Goal: Navigation & Orientation: Find specific page/section

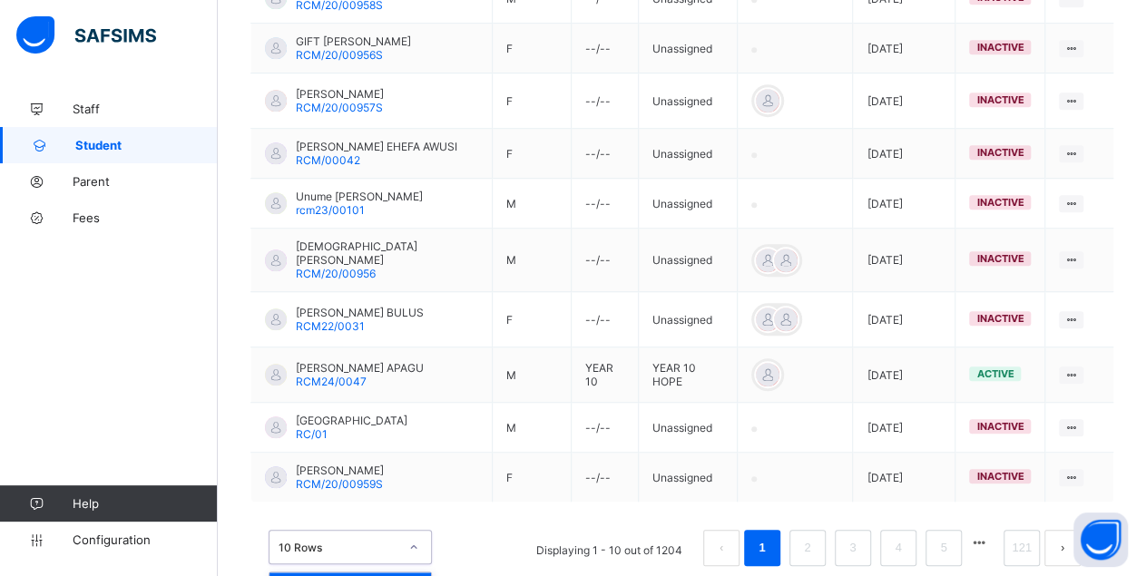
scroll to position [575, 0]
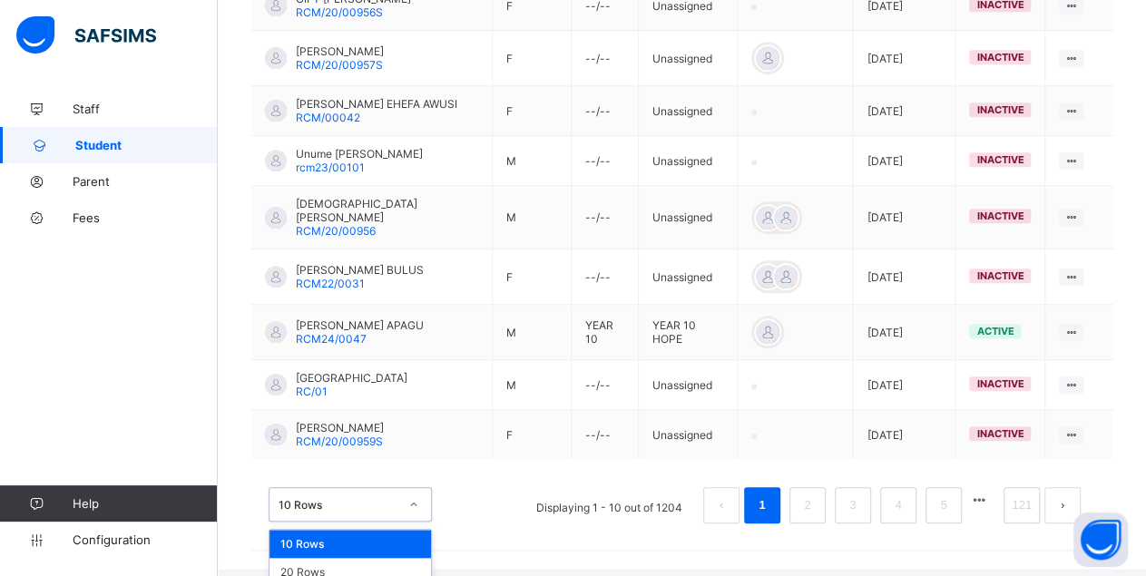
click at [383, 511] on div "option 10 Rows focused, 1 of 3. 3 results available. Use Up and Down to choose …" at bounding box center [349, 504] width 163 height 34
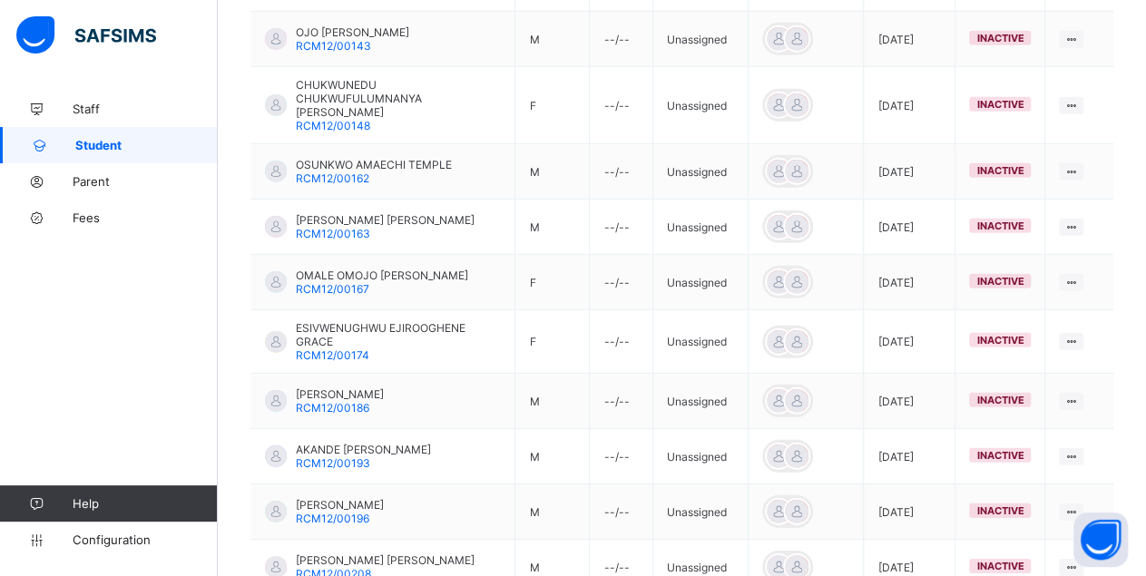
scroll to position [2672, 0]
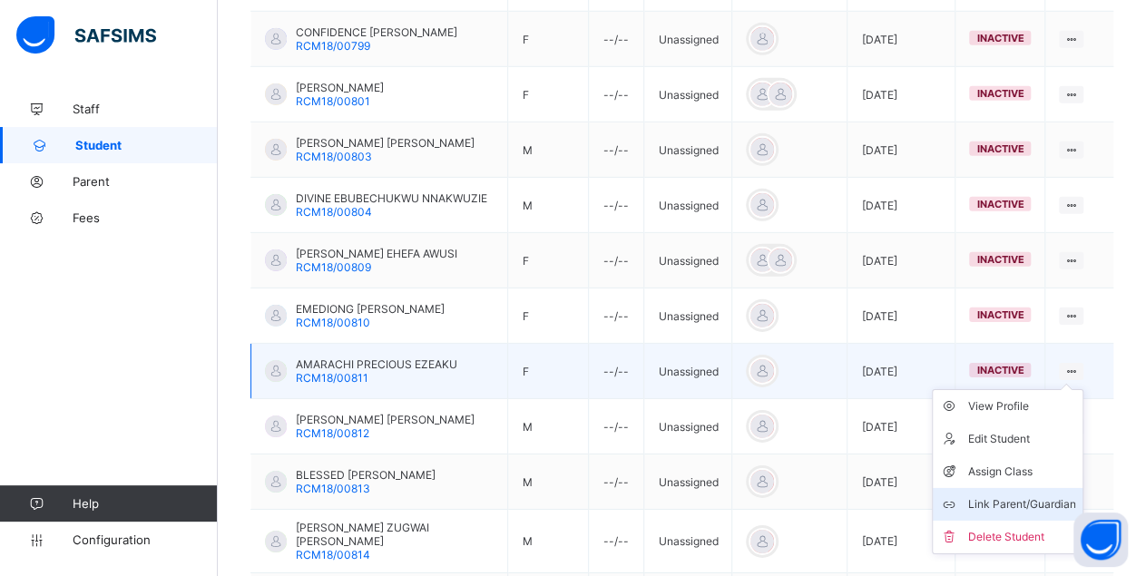
scroll to position [2790, 0]
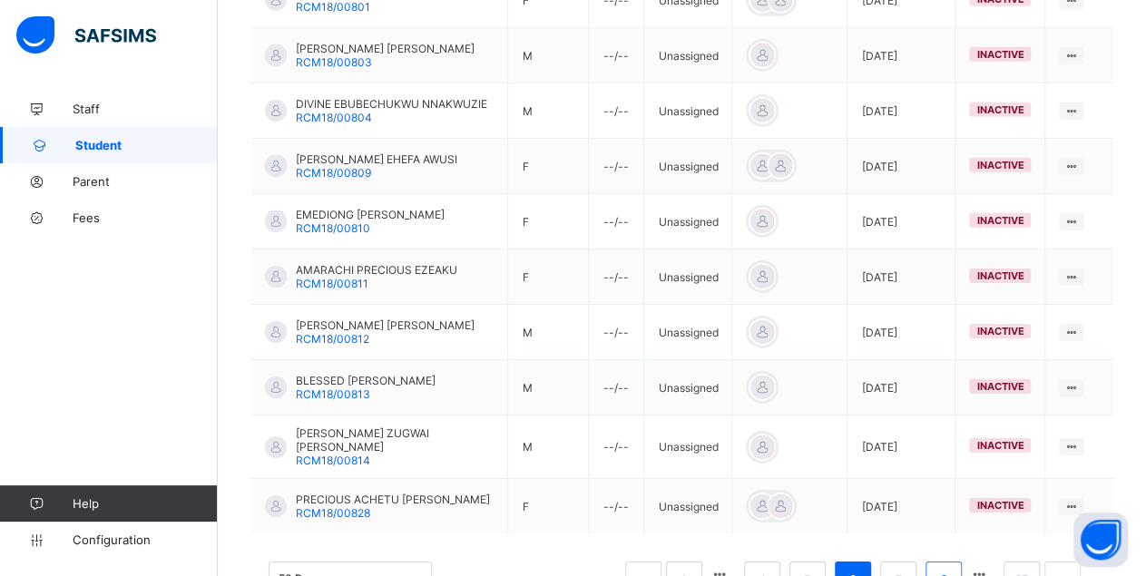
click at [961, 561] on li "8" at bounding box center [943, 579] width 36 height 36
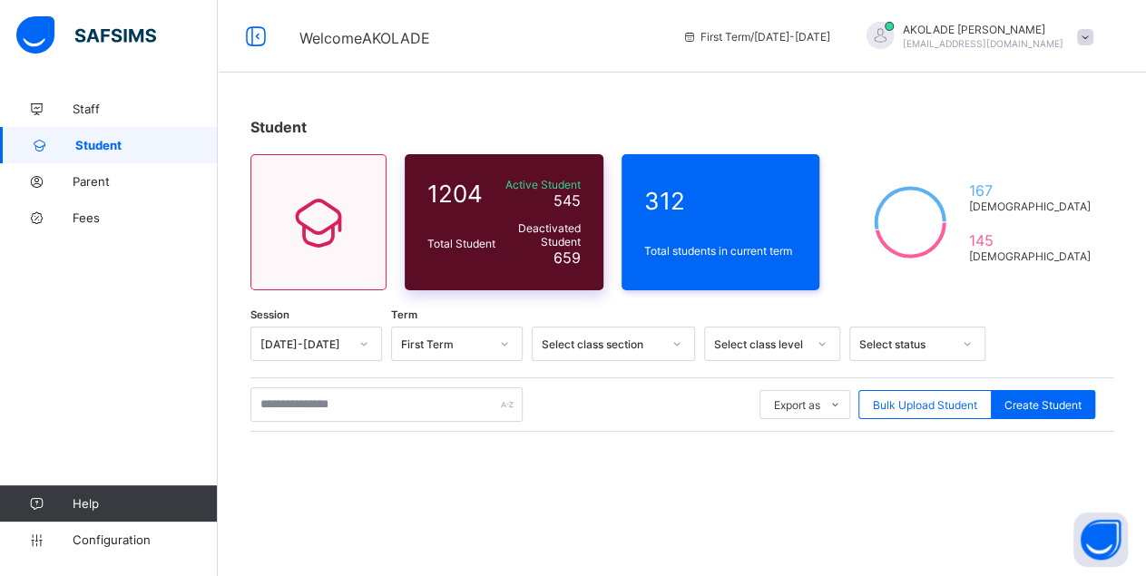
scroll to position [226, 0]
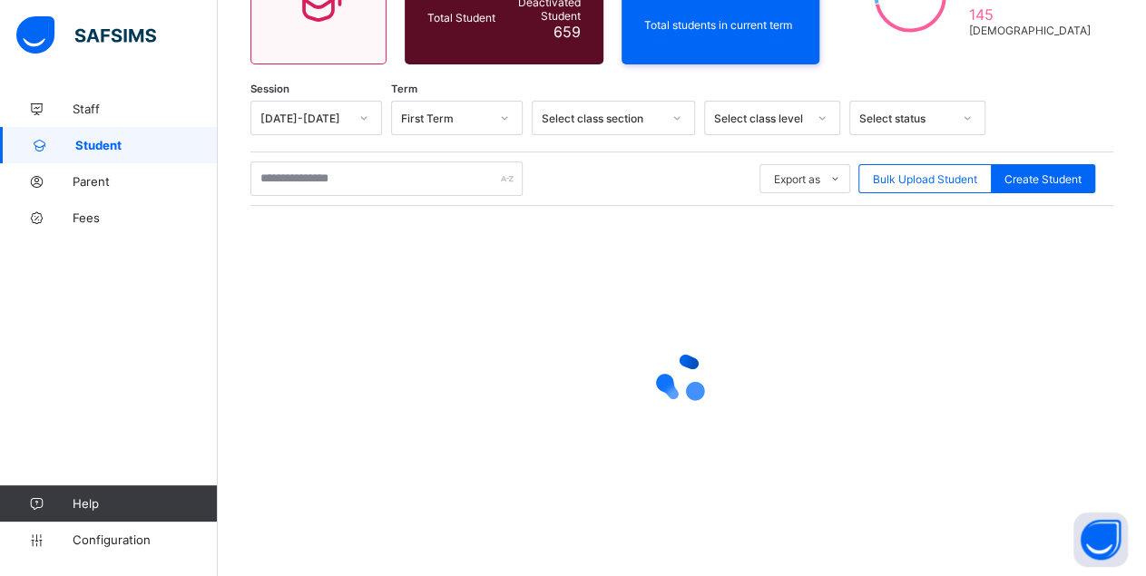
click at [792, 262] on div at bounding box center [681, 378] width 863 height 345
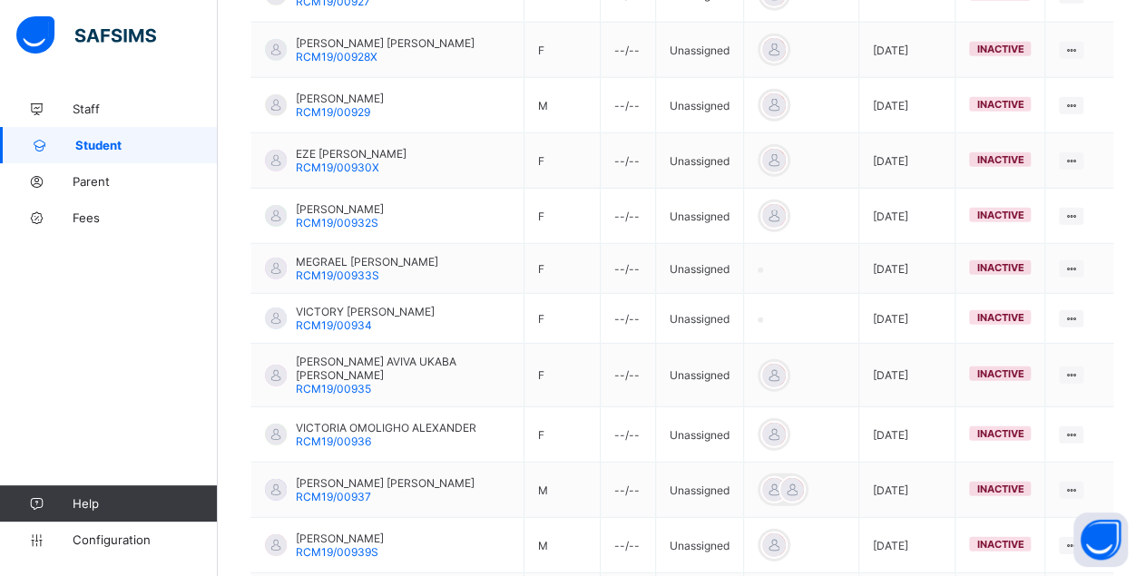
scroll to position [2805, 0]
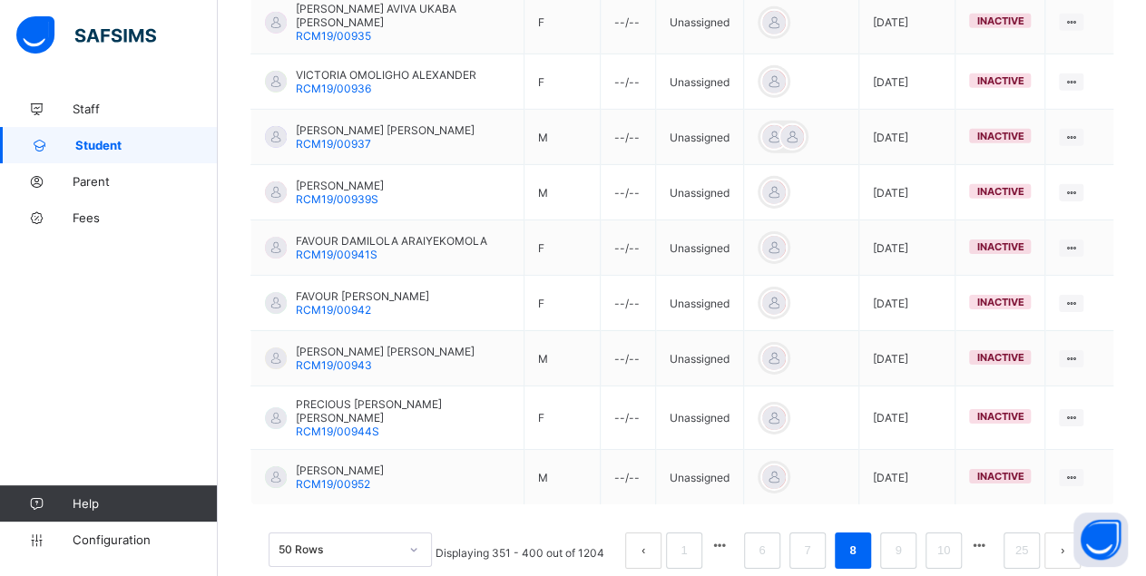
click at [990, 538] on button "button" at bounding box center [979, 545] width 24 height 15
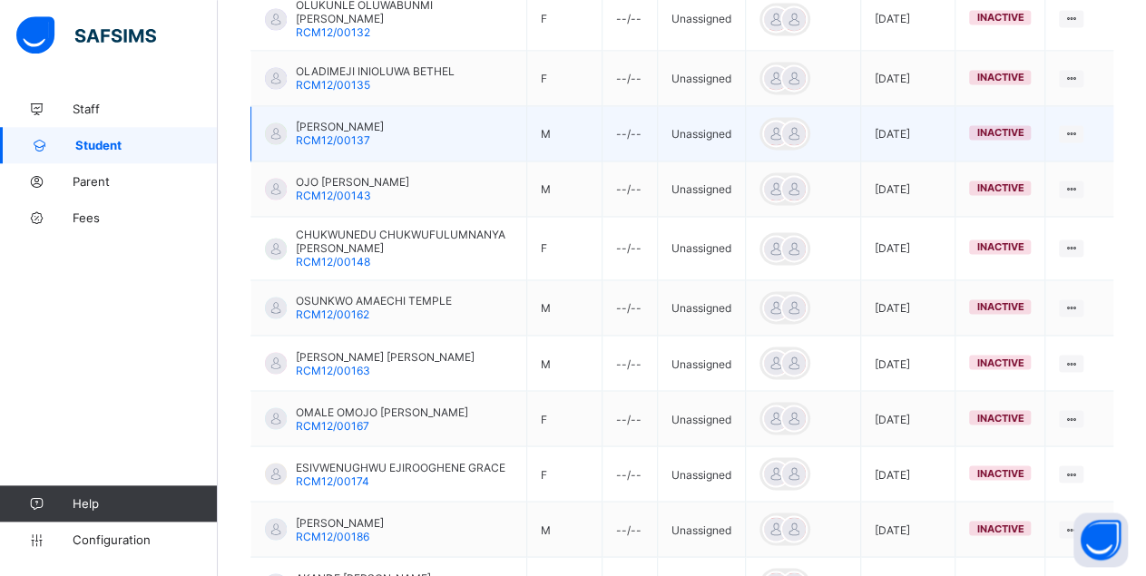
scroll to position [1546, 0]
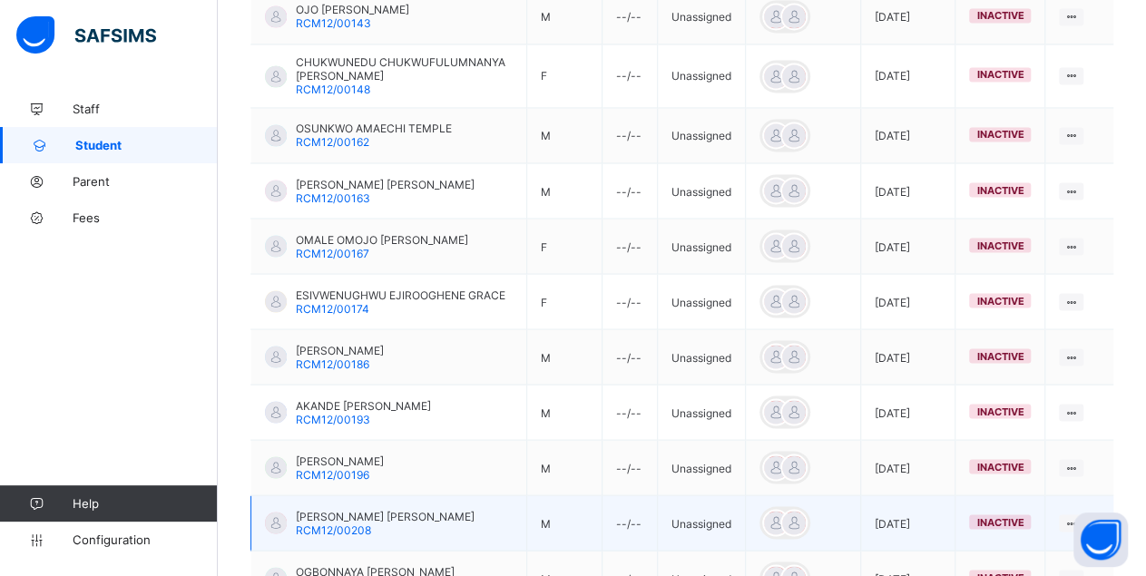
click at [955, 495] on td "[DATE]" at bounding box center [908, 522] width 94 height 55
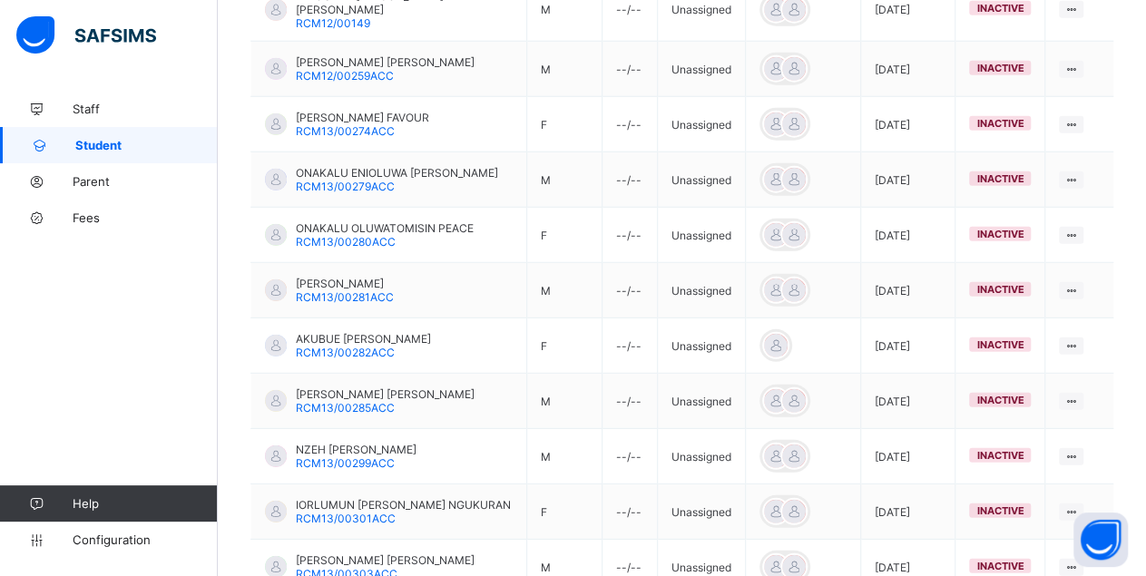
scroll to position [2745, 0]
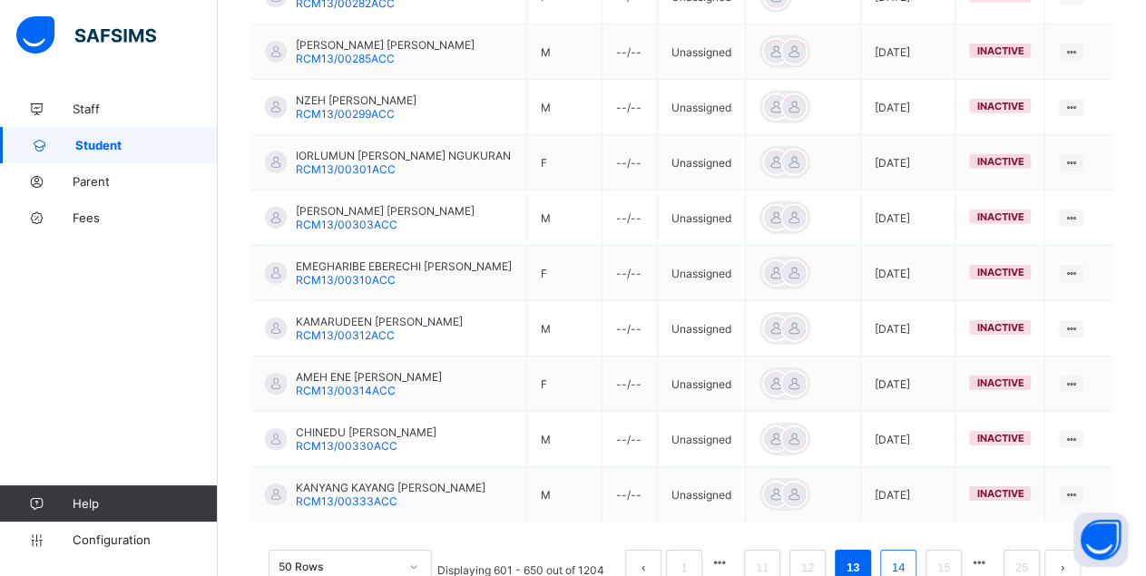
click at [898, 550] on li "14" at bounding box center [898, 568] width 36 height 36
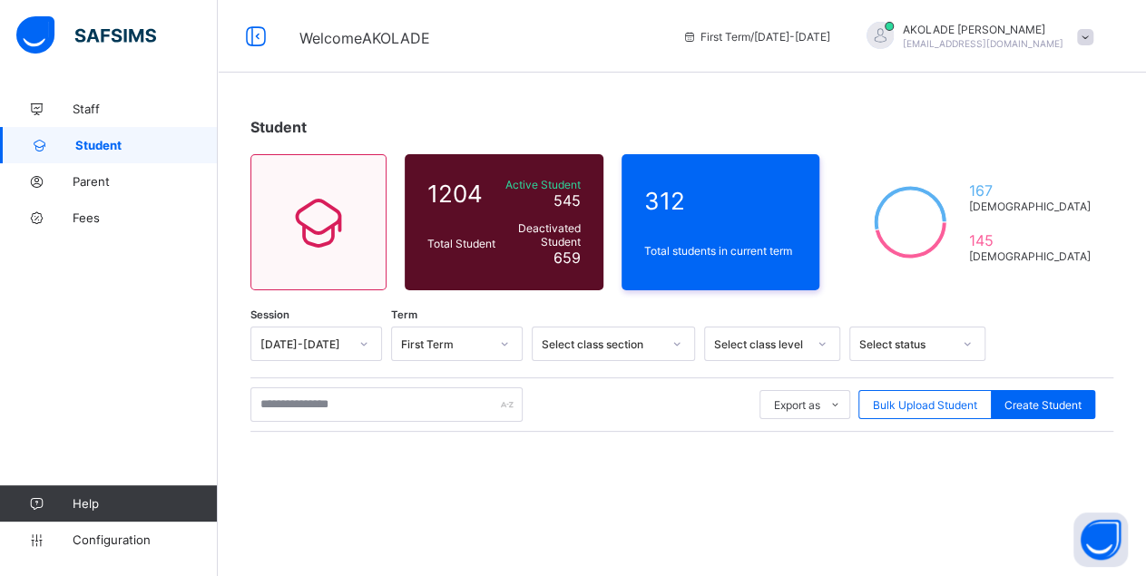
scroll to position [226, 0]
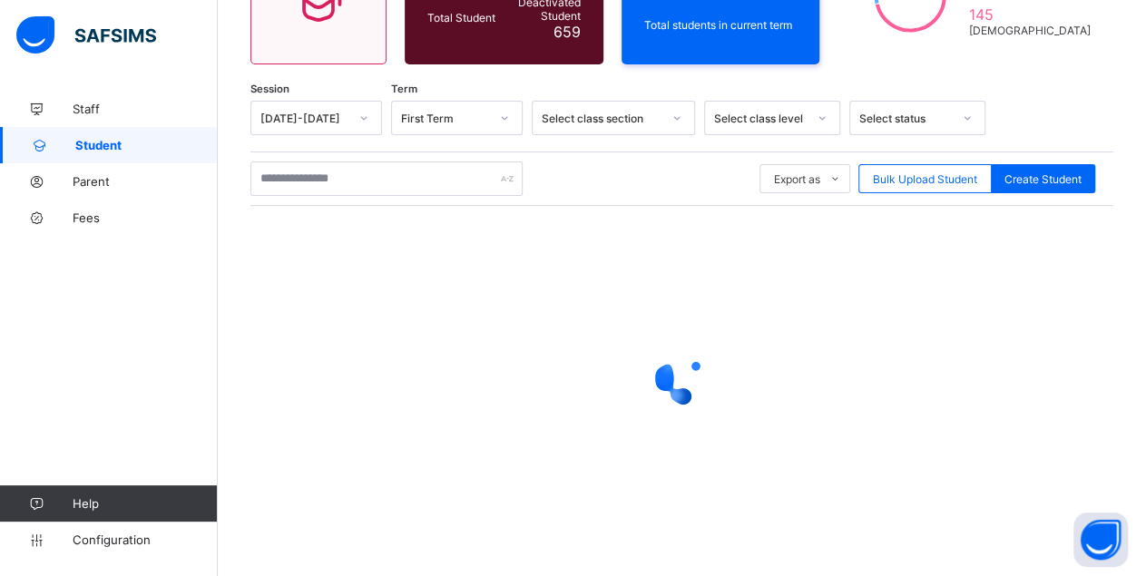
click at [467, 284] on div at bounding box center [681, 378] width 863 height 345
click at [94, 106] on span "Staff" at bounding box center [145, 109] width 145 height 15
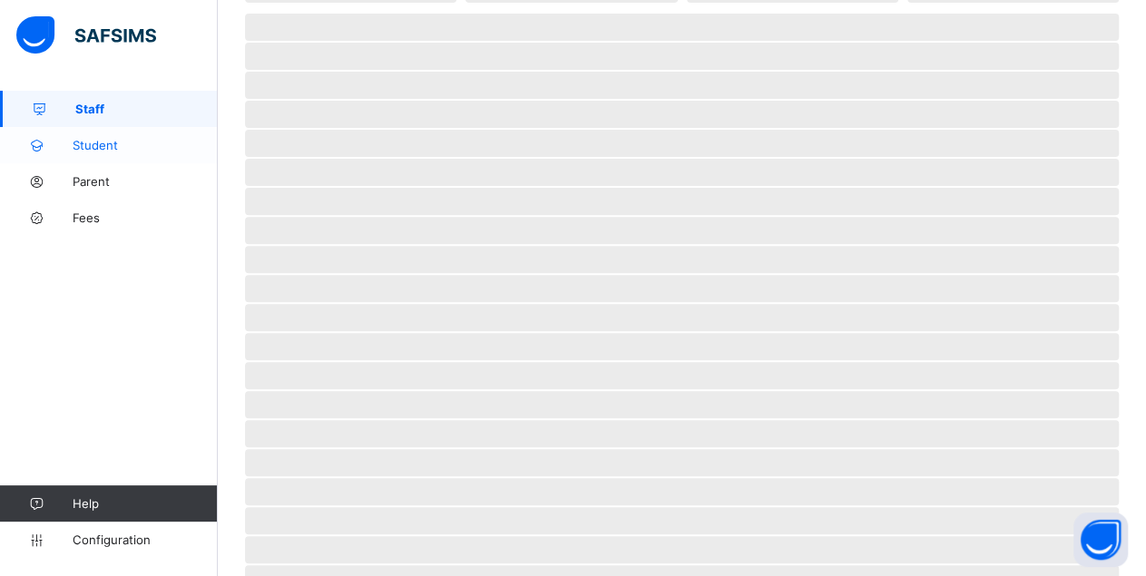
click at [115, 144] on span "Student" at bounding box center [145, 145] width 145 height 15
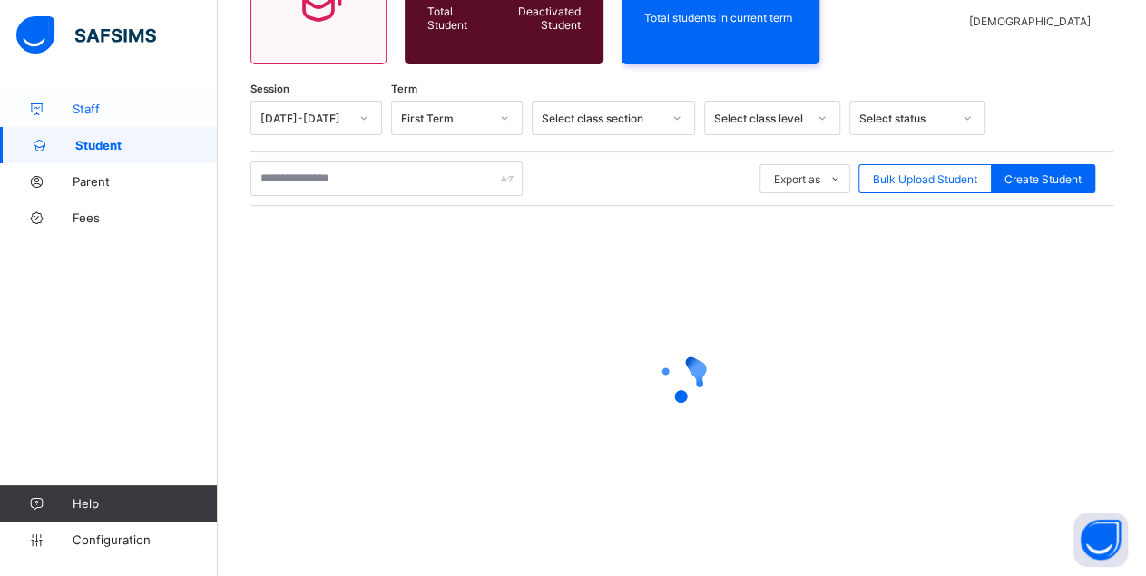
click at [130, 122] on link "Staff" at bounding box center [109, 109] width 218 height 36
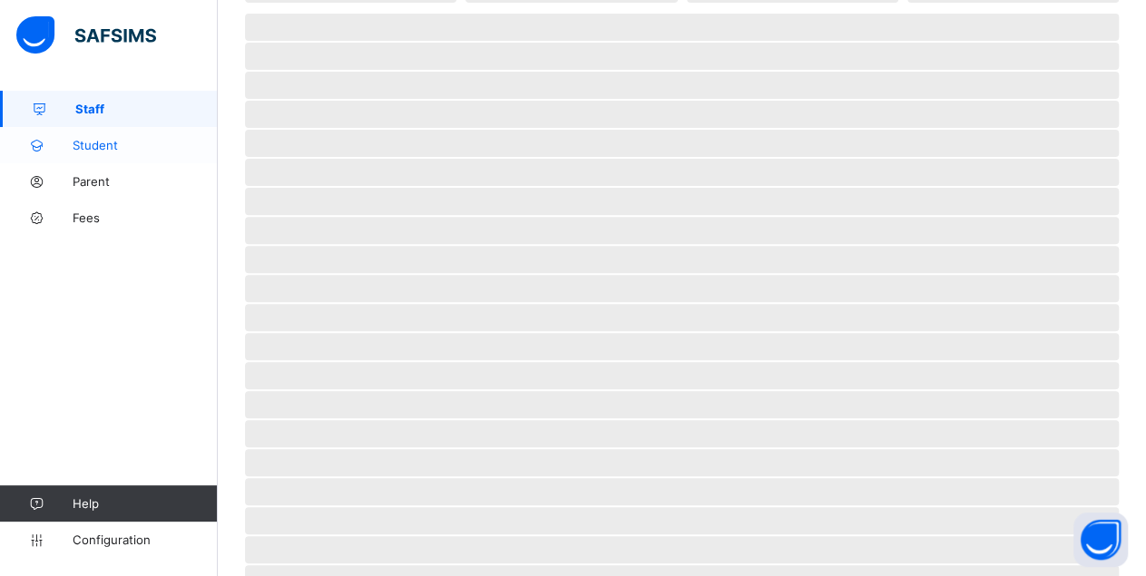
click at [121, 149] on span "Student" at bounding box center [145, 145] width 145 height 15
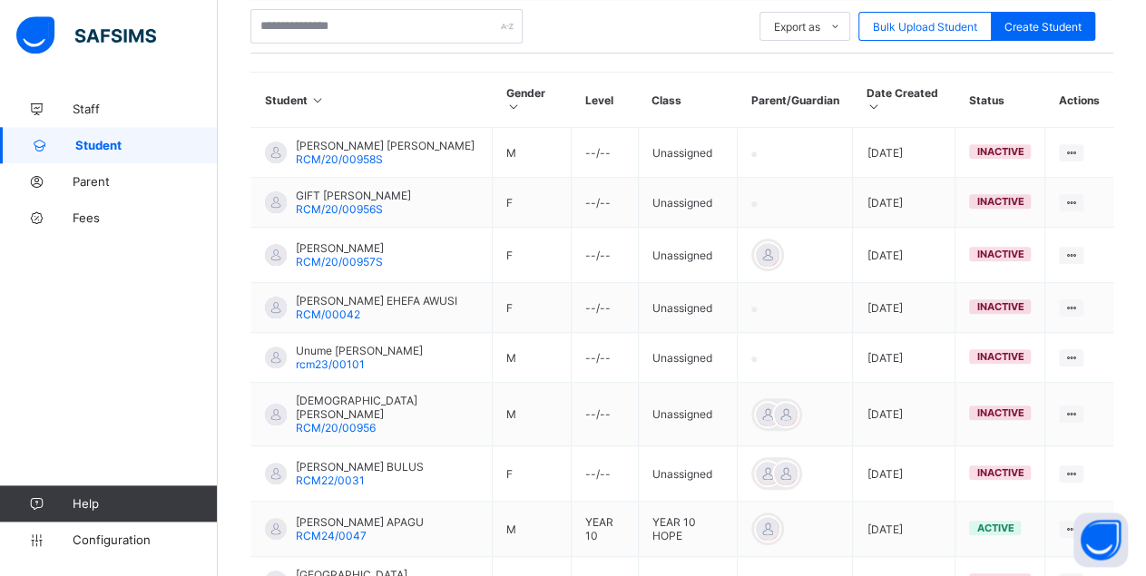
scroll to position [532, 0]
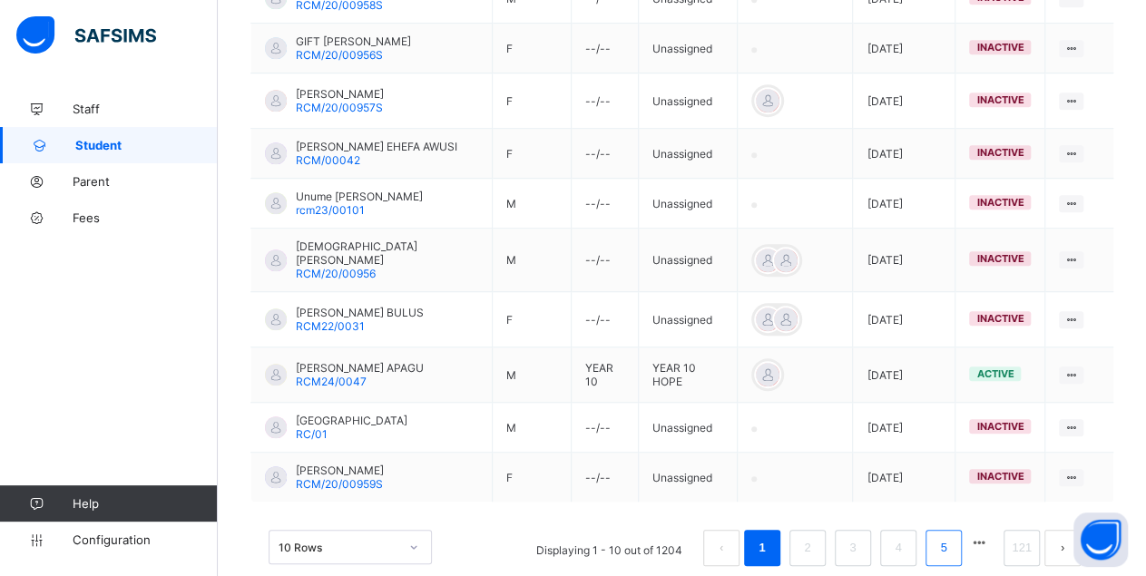
click at [951, 536] on link "5" at bounding box center [942, 548] width 17 height 24
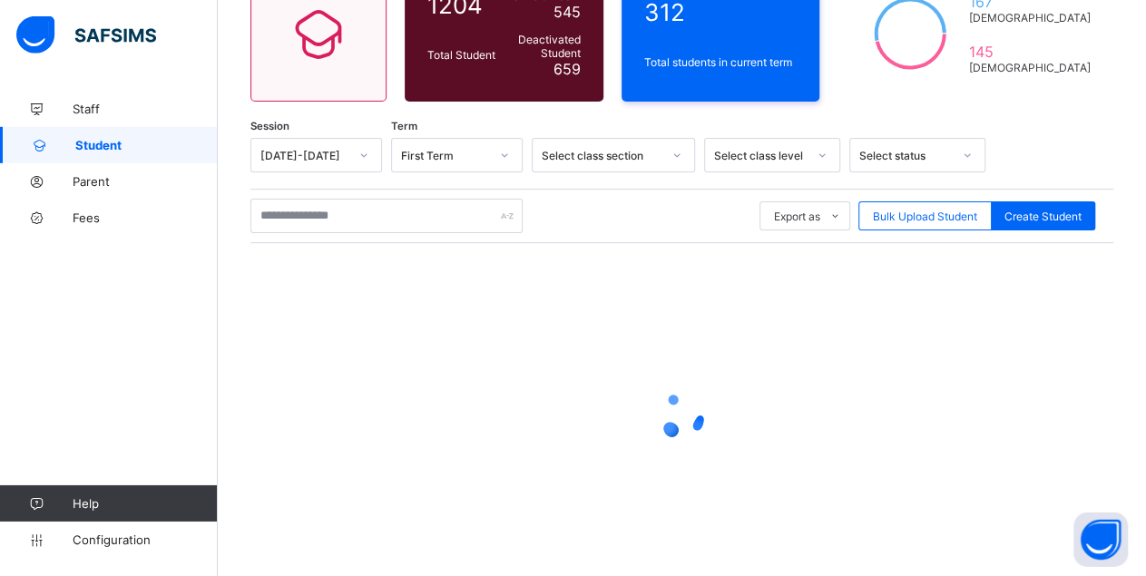
scroll to position [226, 0]
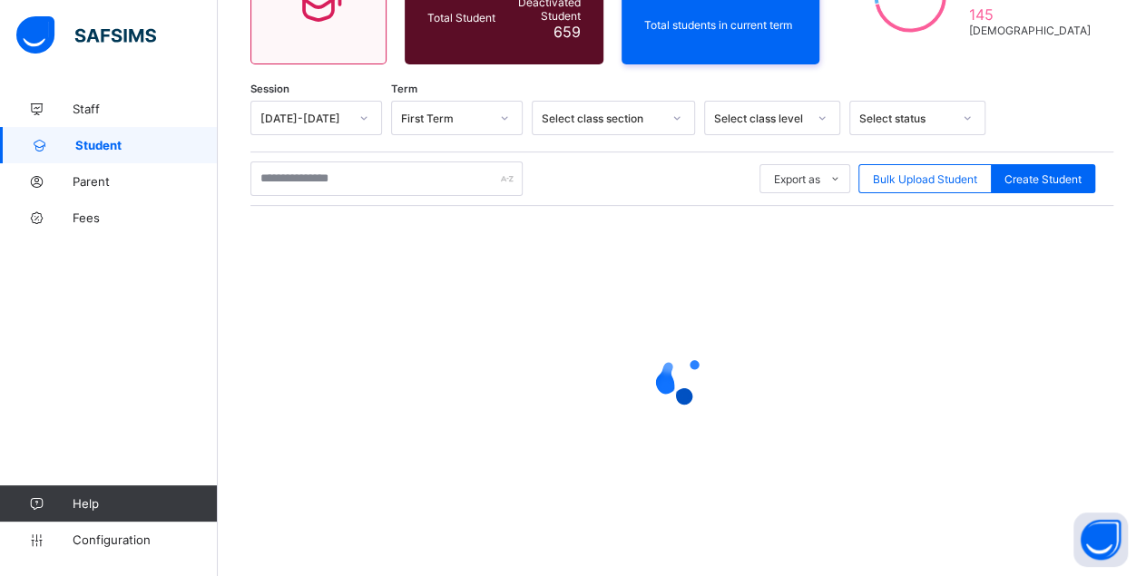
click at [688, 367] on icon at bounding box center [682, 378] width 73 height 73
click at [687, 367] on icon at bounding box center [682, 378] width 73 height 73
